Goal: Task Accomplishment & Management: Manage account settings

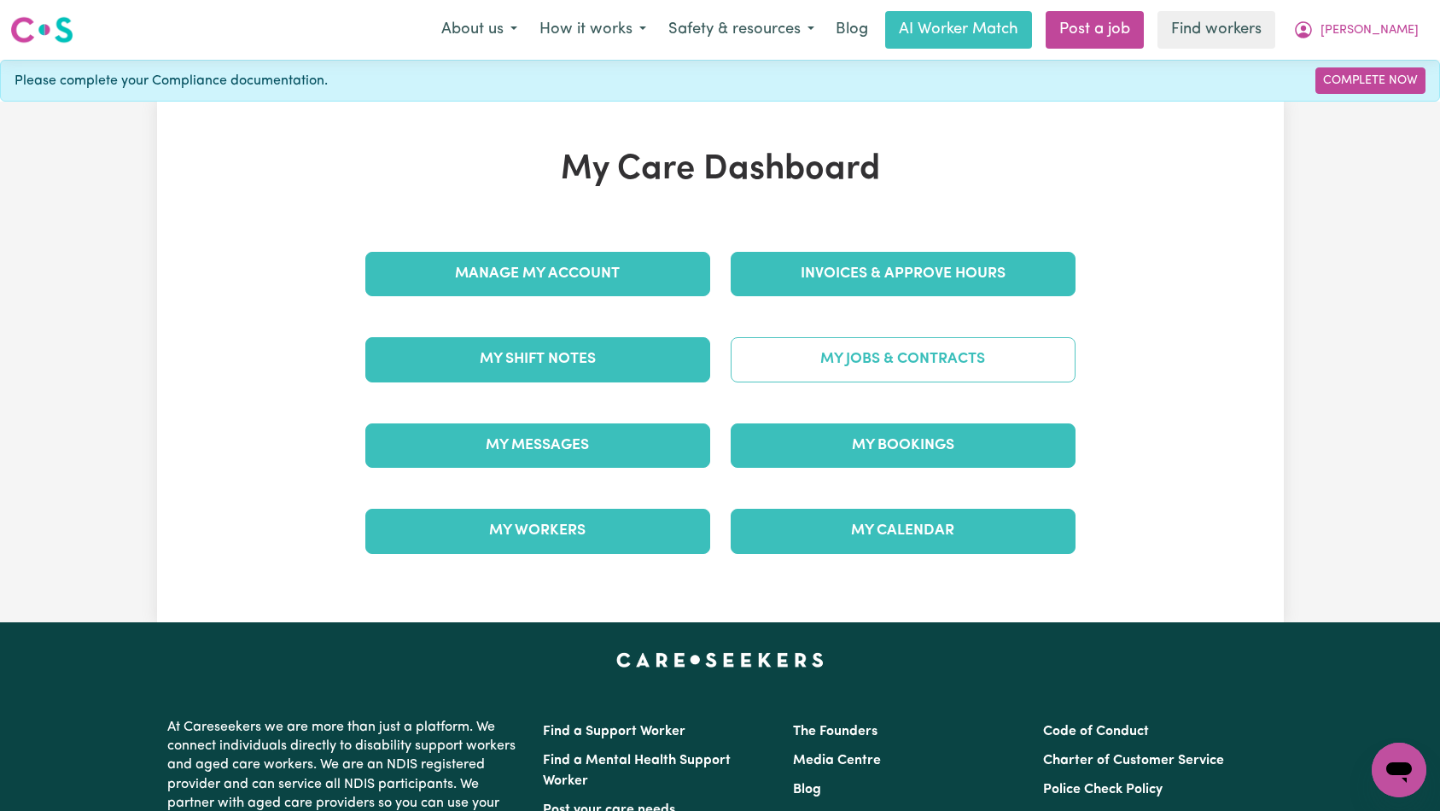
click at [815, 364] on link "My Jobs & Contracts" at bounding box center [903, 359] width 345 height 44
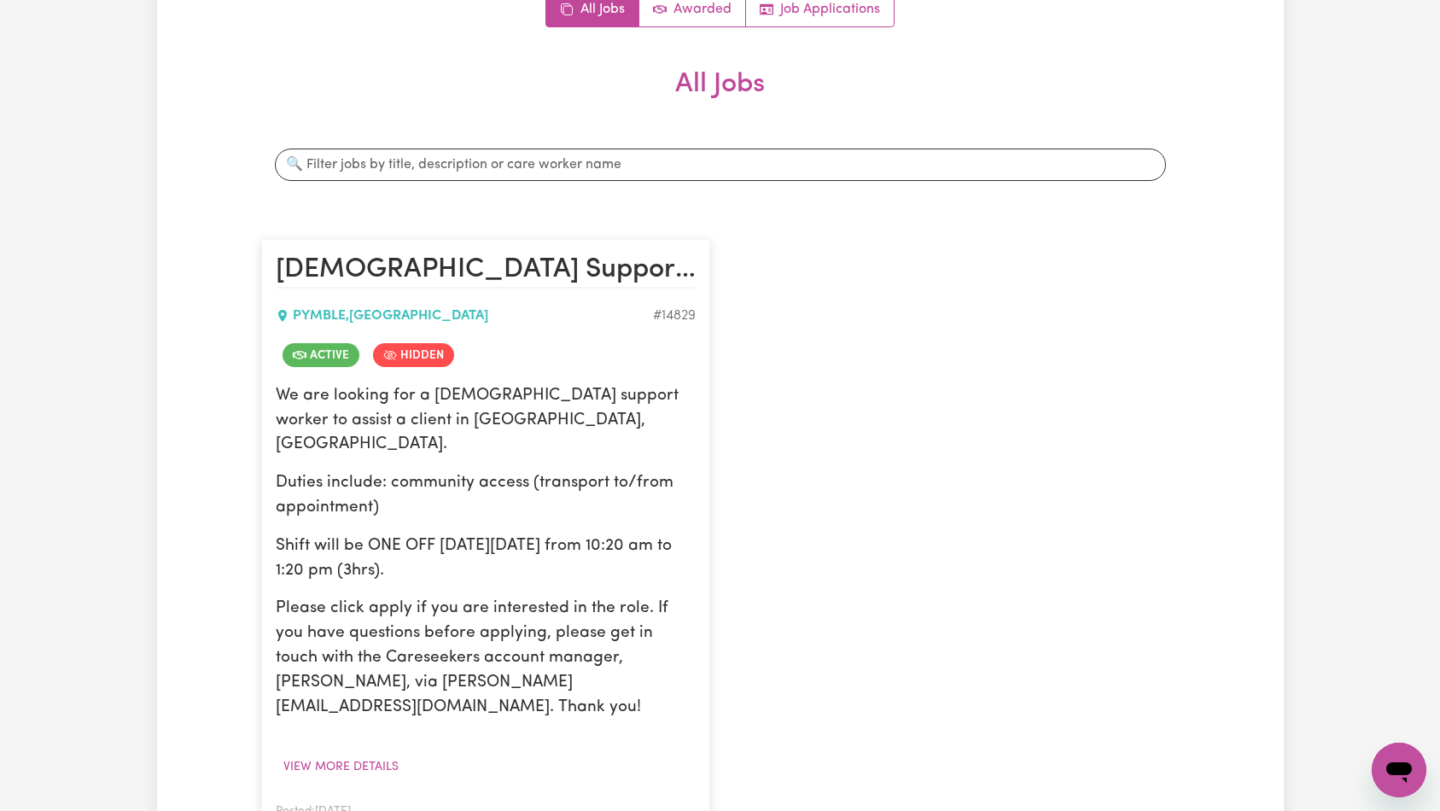
scroll to position [636, 0]
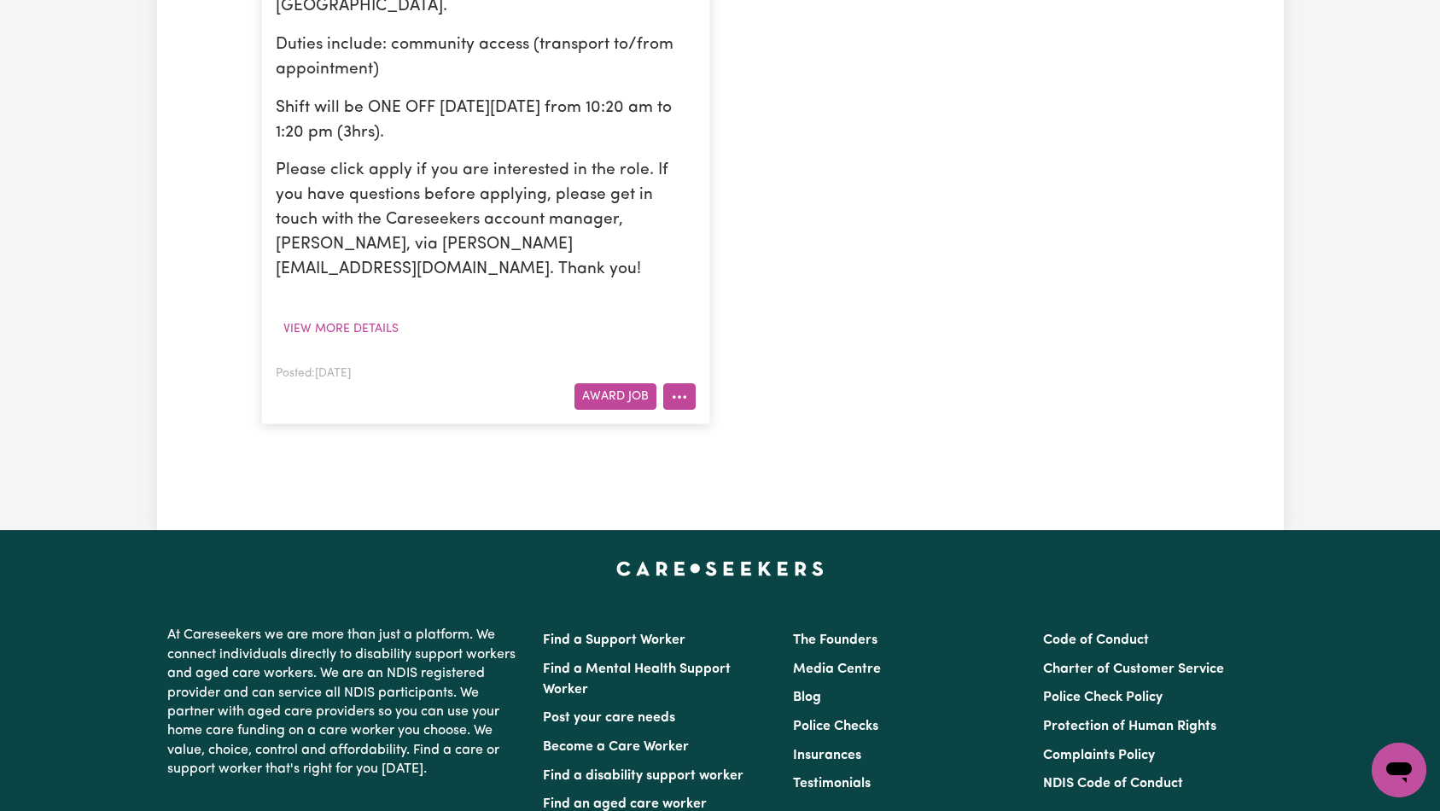
click at [674, 395] on circle "More options" at bounding box center [673, 396] width 3 height 3
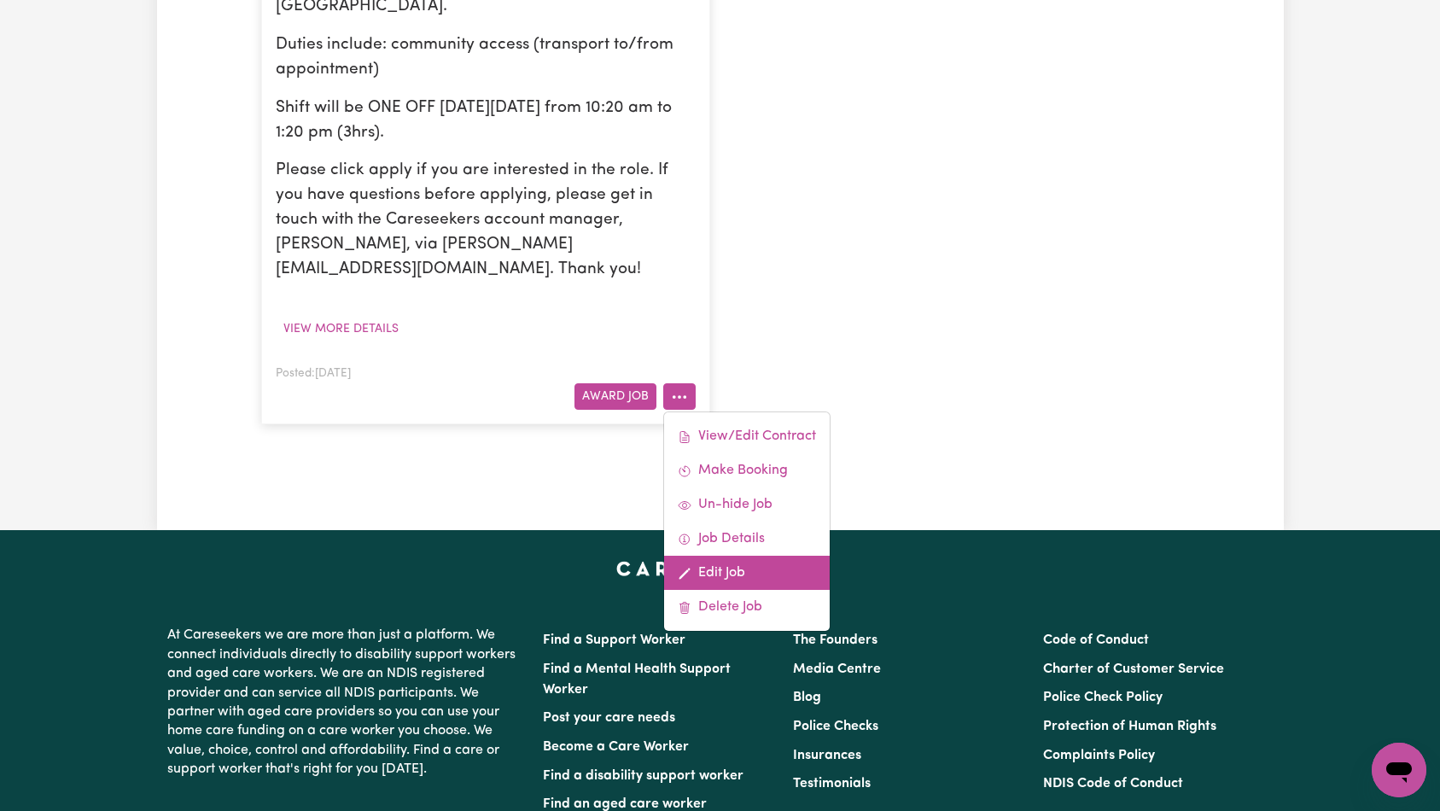
click at [737, 556] on link "Edit Job" at bounding box center [747, 573] width 166 height 34
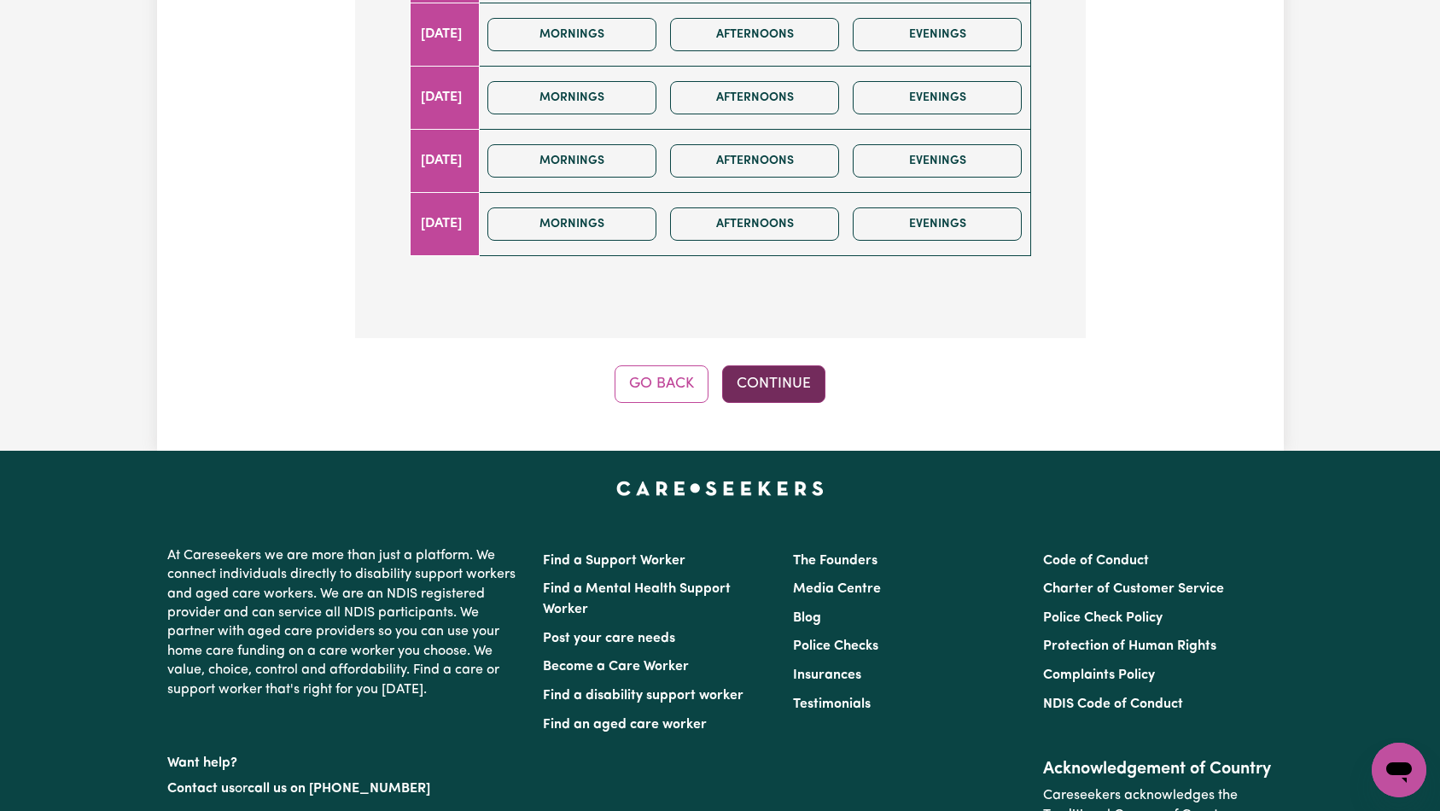
click at [800, 365] on button "Continue" at bounding box center [773, 384] width 103 height 38
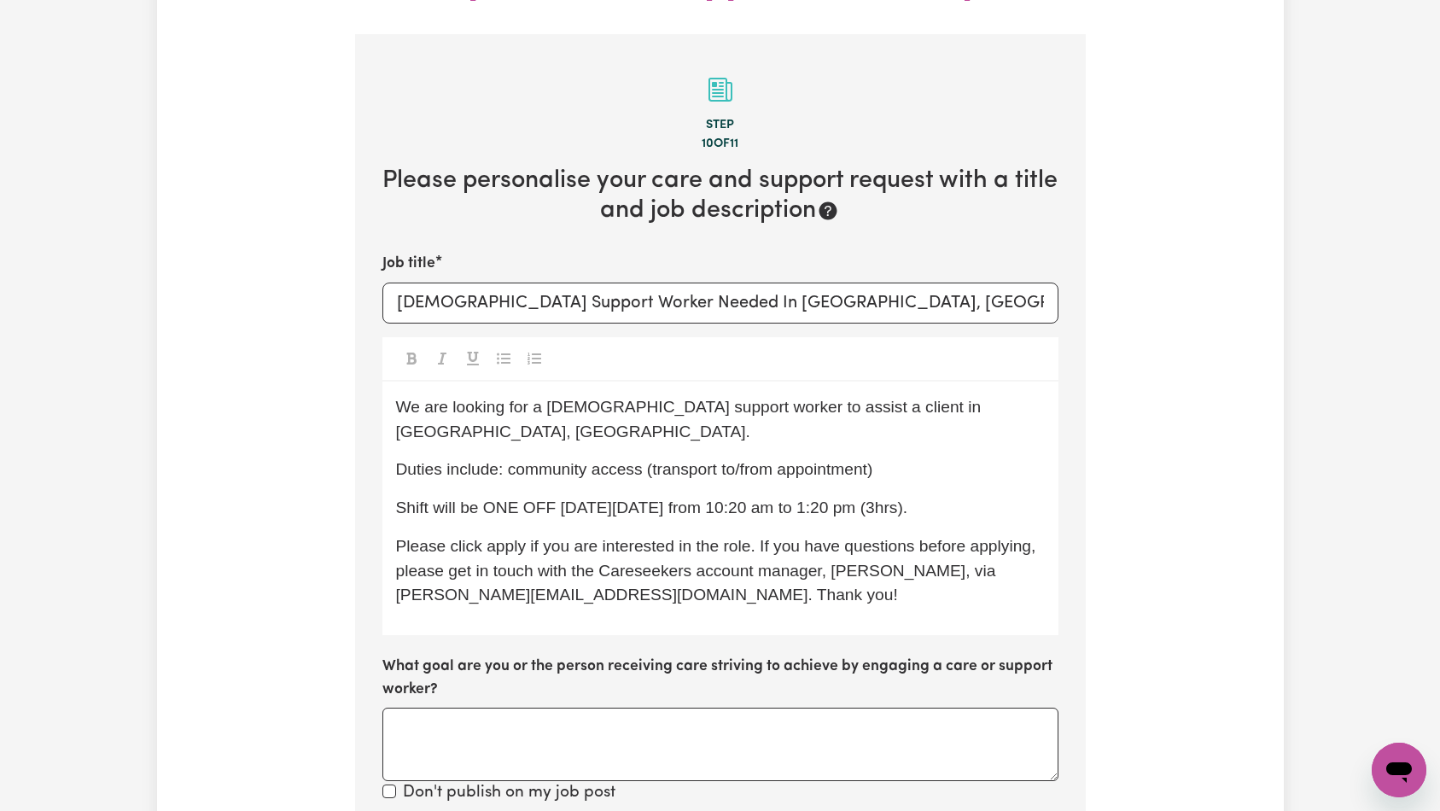
scroll to position [589, 0]
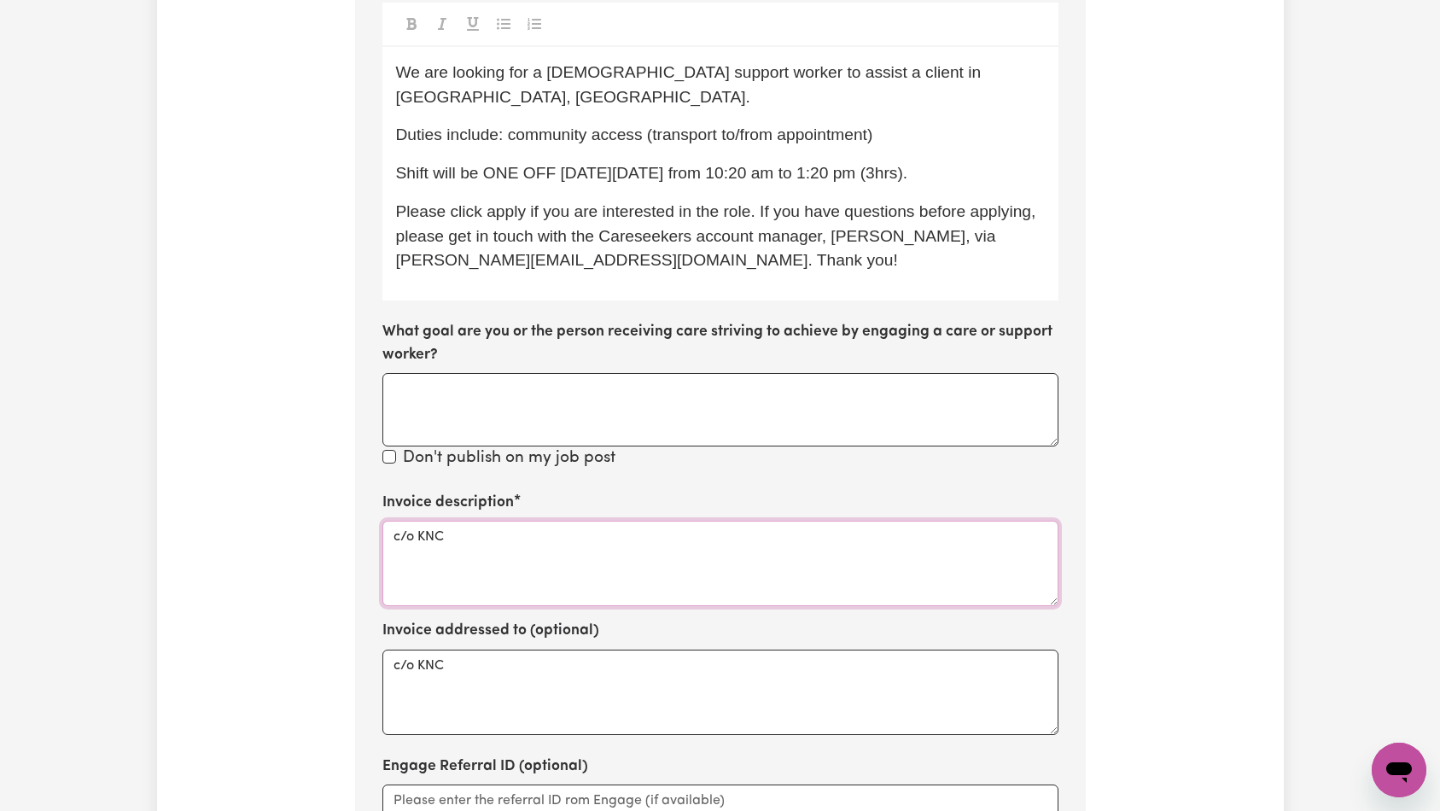
click at [660, 521] on textarea "c/o KNC" at bounding box center [720, 563] width 676 height 85
paste textarea "Domestic support and Social Support"
type textarea "Domestic support and Social Support"
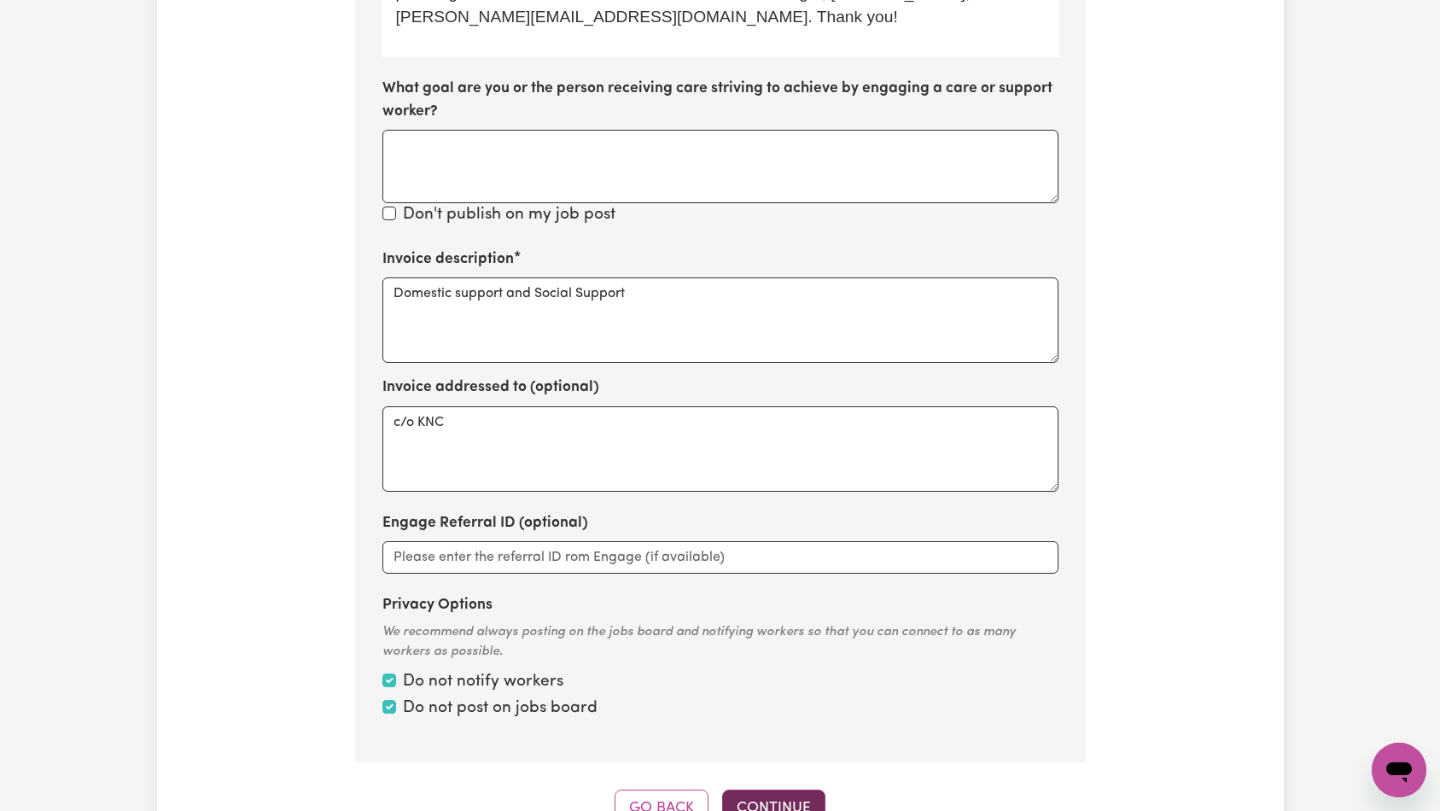
click at [774, 789] on button "Continue" at bounding box center [773, 808] width 103 height 38
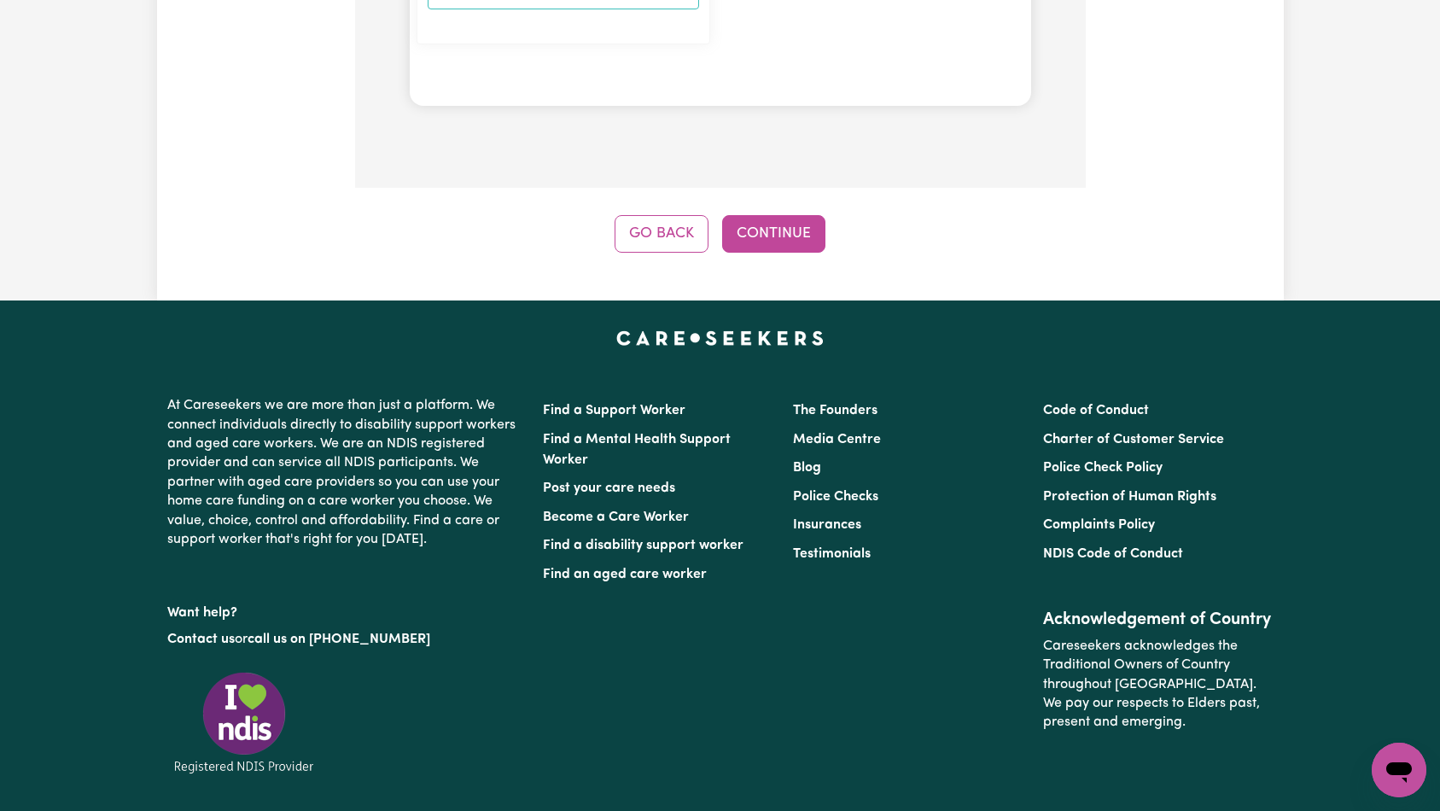
scroll to position [1806, 0]
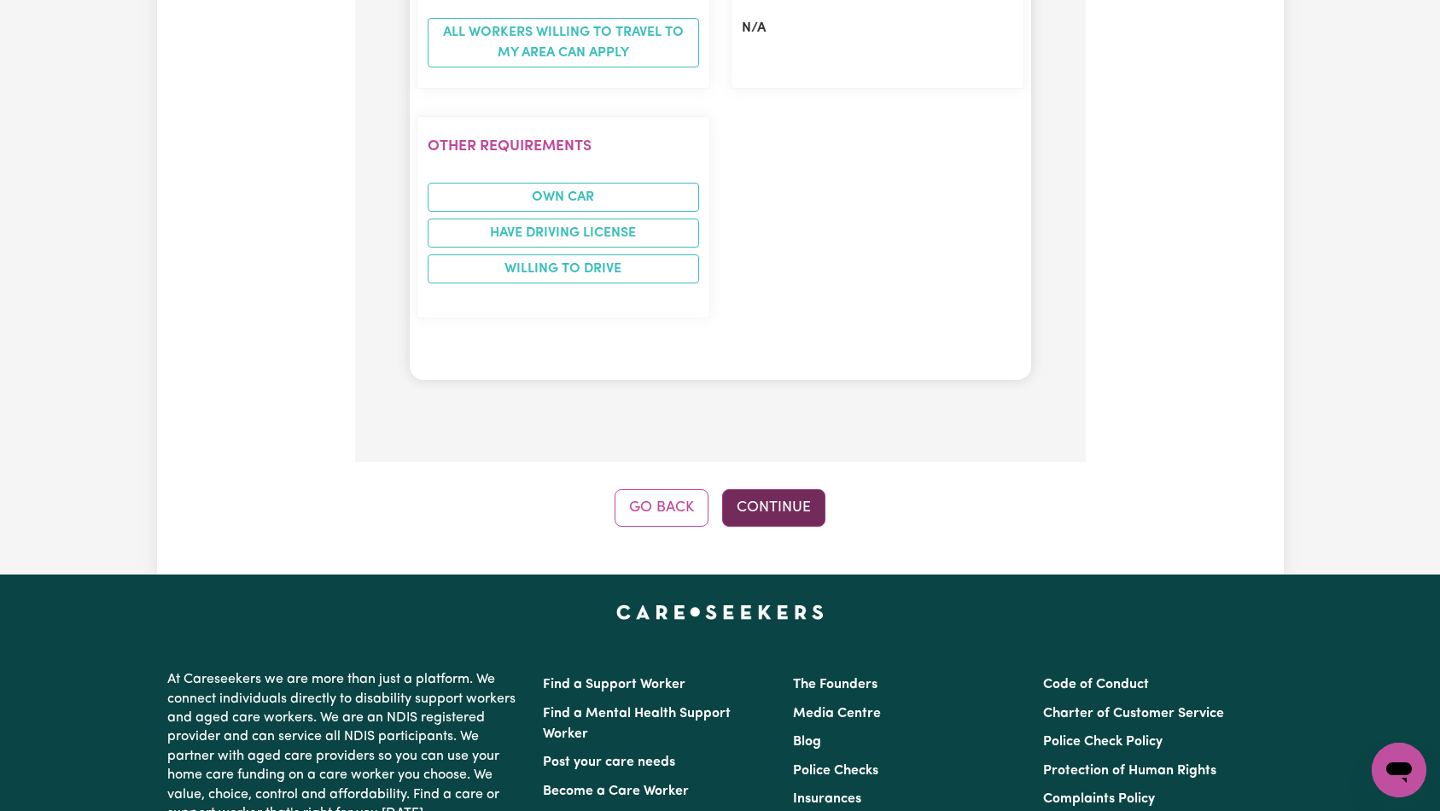
click at [758, 489] on button "Continue" at bounding box center [773, 508] width 103 height 38
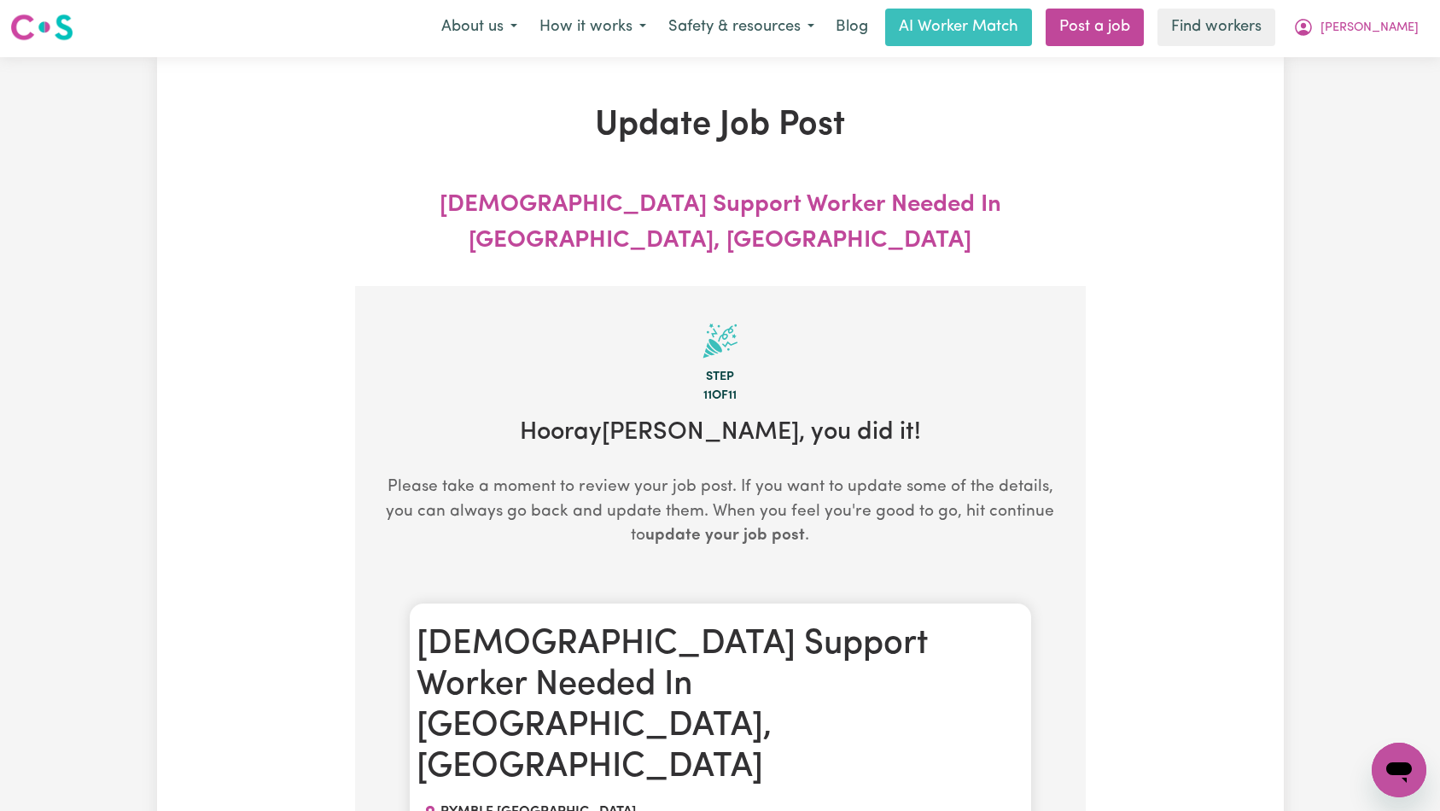
scroll to position [0, 0]
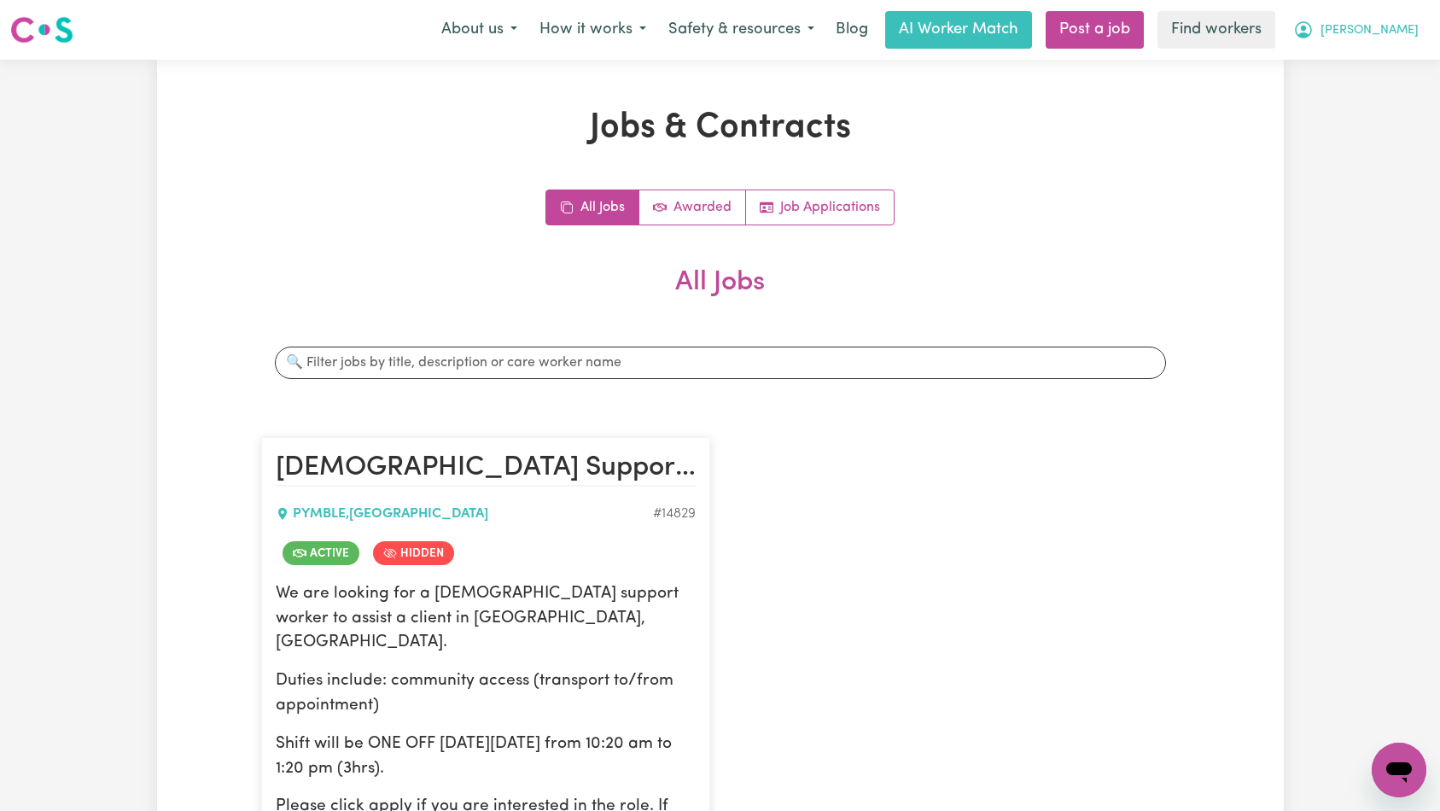
click at [1403, 27] on span "[PERSON_NAME]" at bounding box center [1369, 30] width 98 height 19
click at [1388, 95] on link "Logout" at bounding box center [1361, 98] width 135 height 32
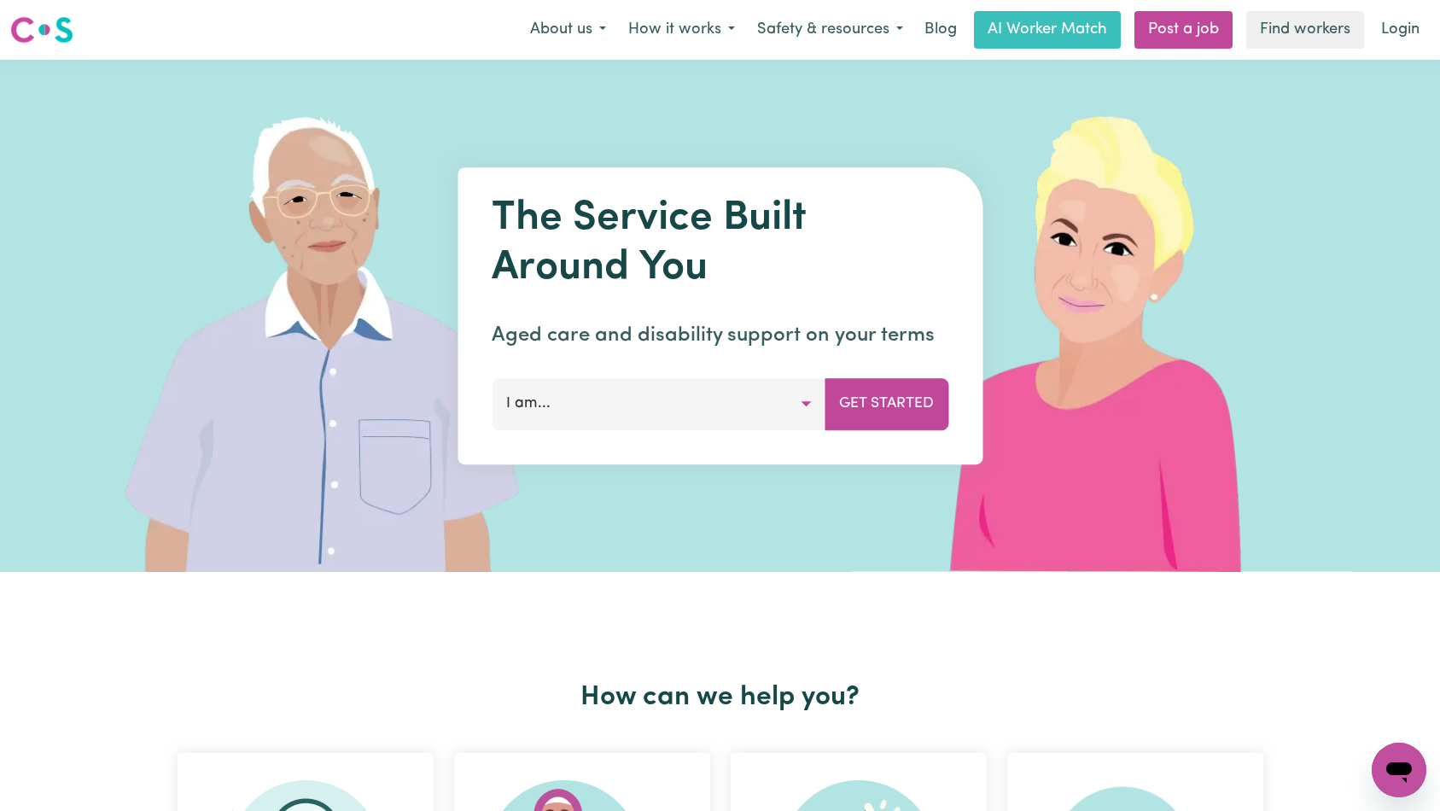
click at [1414, 27] on link "Login" at bounding box center [1400, 30] width 59 height 38
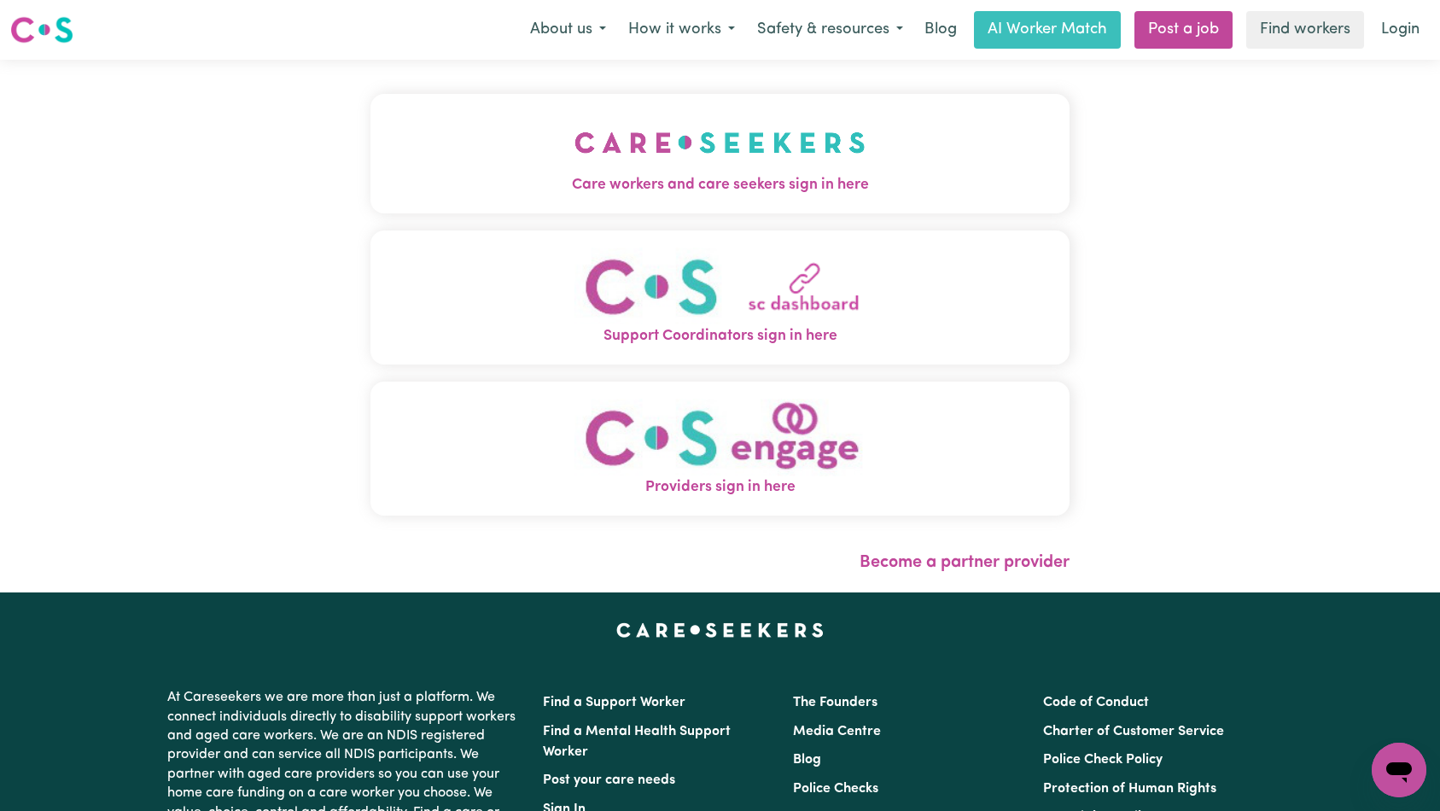
click at [735, 176] on span "Care workers and care seekers sign in here" at bounding box center [720, 185] width 700 height 22
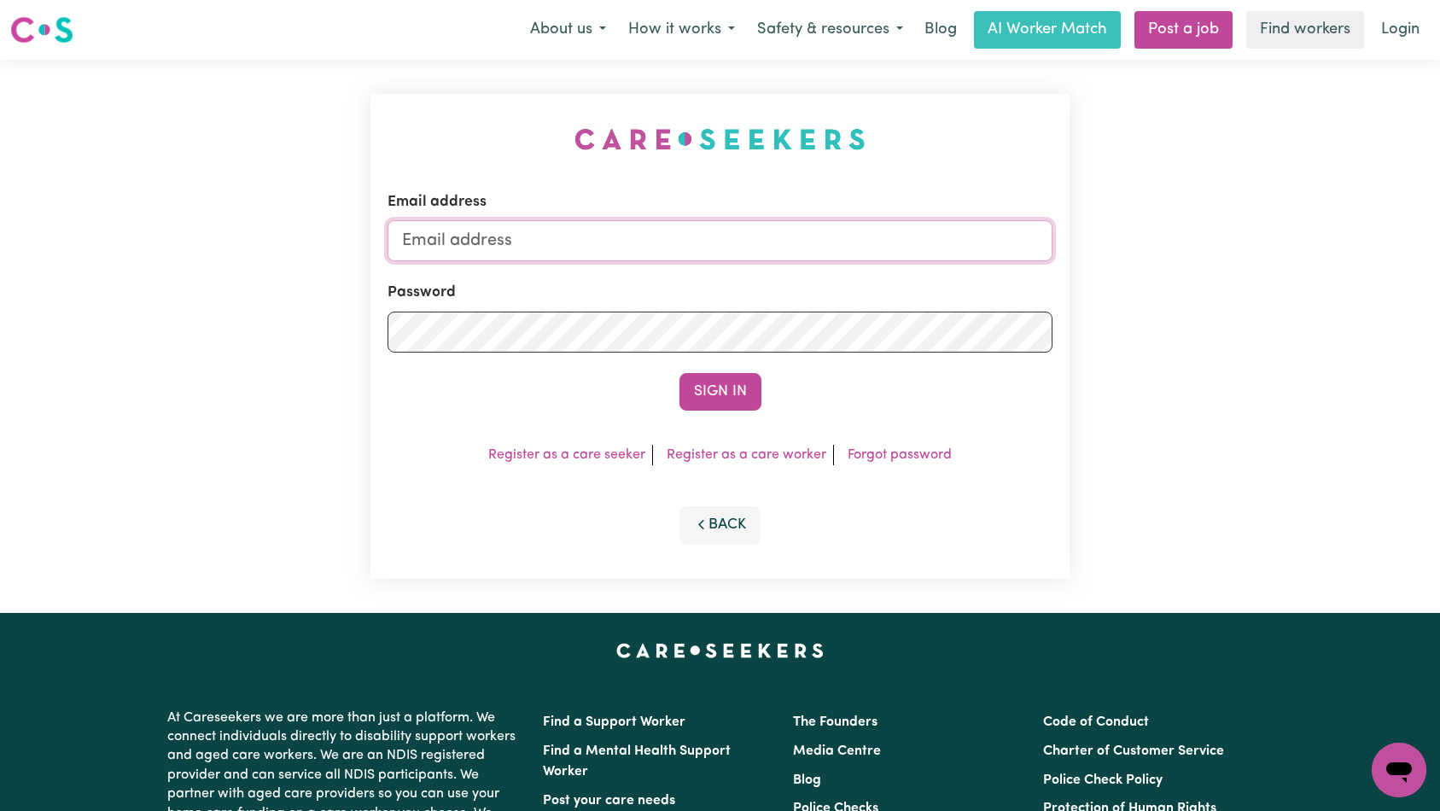
click at [808, 256] on input "Email address" at bounding box center [720, 240] width 666 height 41
type input "[EMAIL_ADDRESS][DOMAIN_NAME]"
click at [717, 393] on button "Sign In" at bounding box center [720, 392] width 82 height 38
